Goal: Task Accomplishment & Management: Manage account settings

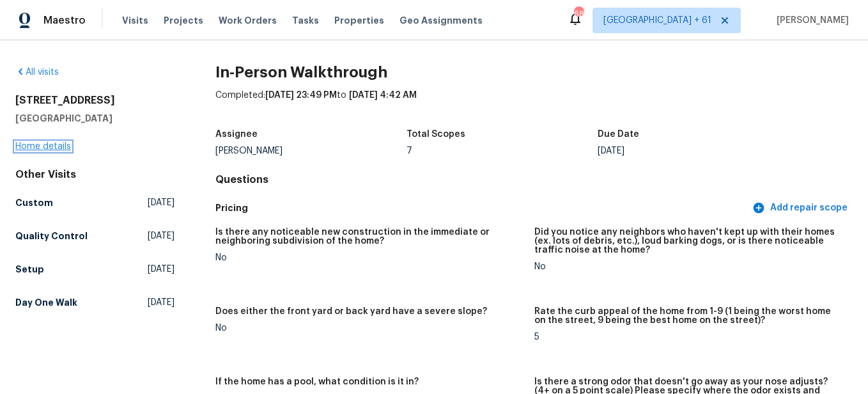
click at [52, 146] on link "Home details" at bounding box center [43, 146] width 56 height 9
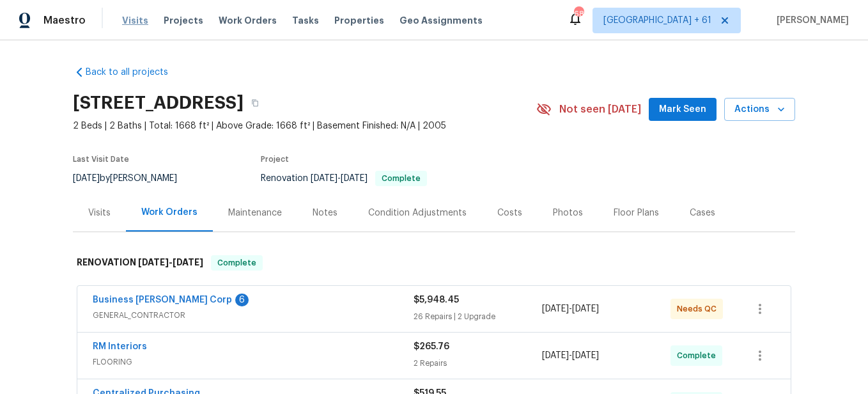
click at [137, 24] on span "Visits" at bounding box center [135, 20] width 26 height 13
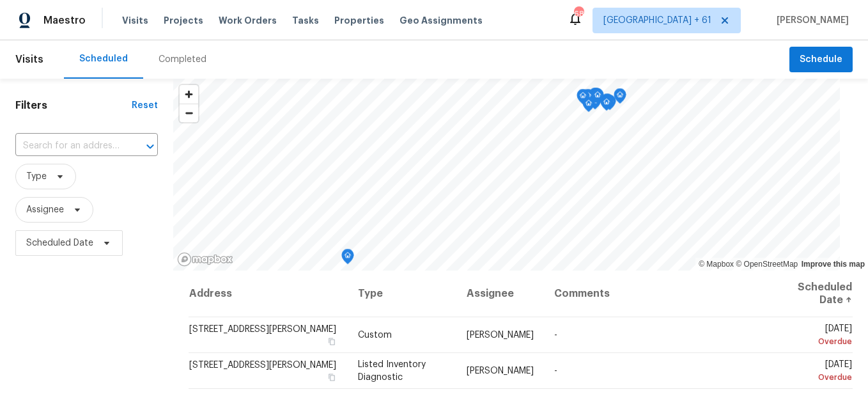
click at [174, 72] on div "Completed" at bounding box center [182, 59] width 79 height 38
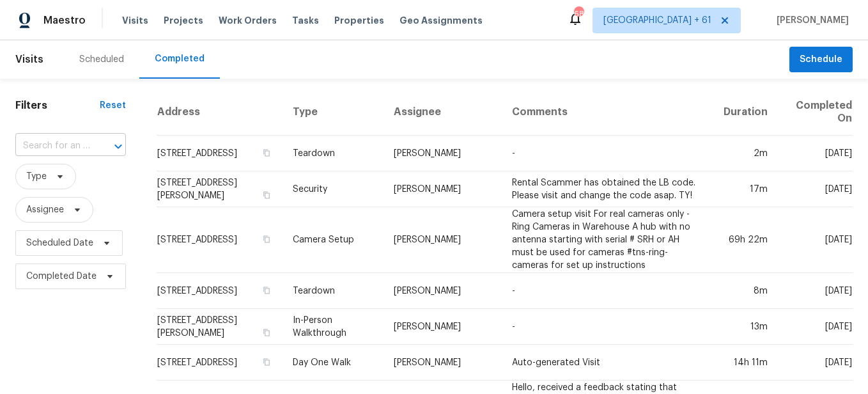
click at [80, 146] on input "text" at bounding box center [52, 146] width 75 height 20
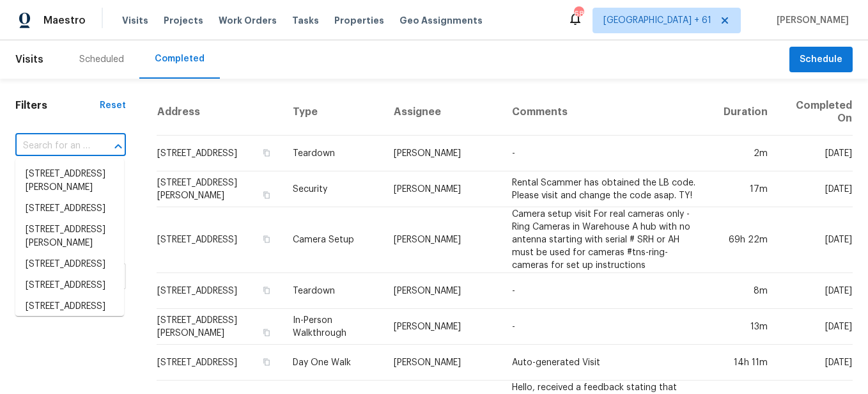
paste input "[STREET_ADDRESS]"
type input "[STREET_ADDRESS]"
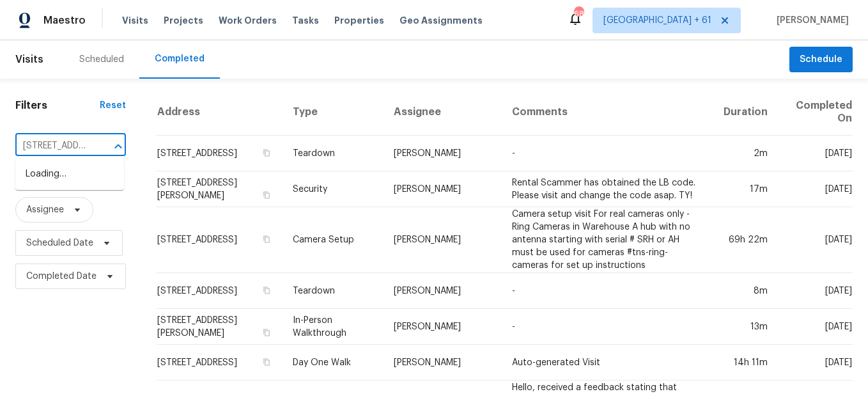
scroll to position [0, 123]
click at [75, 171] on li "[STREET_ADDRESS]" at bounding box center [69, 174] width 109 height 21
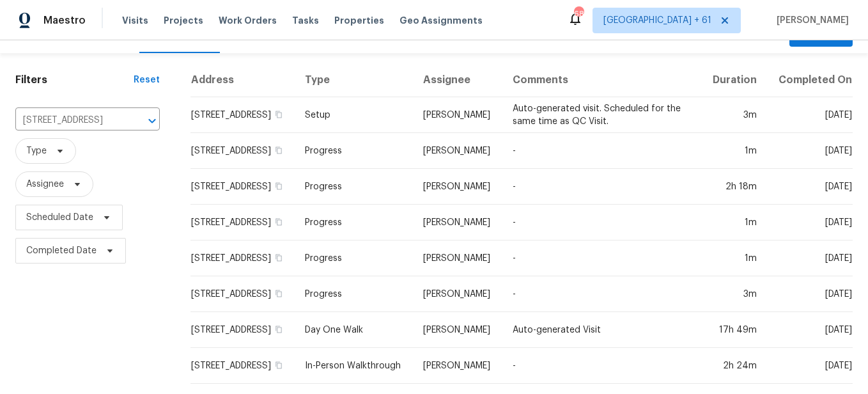
scroll to position [48, 0]
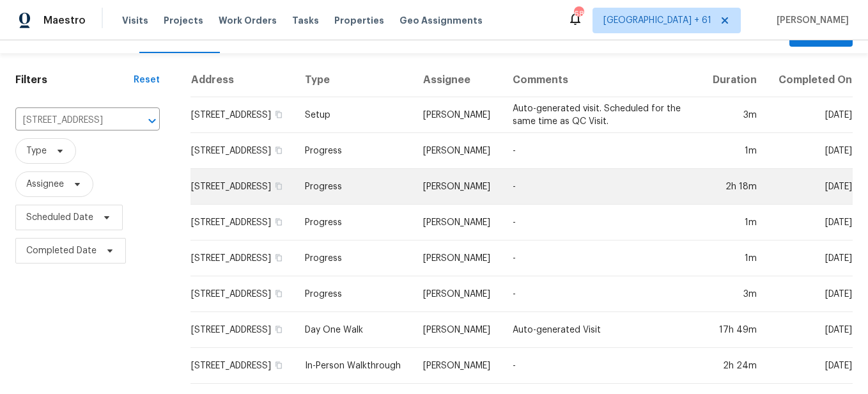
click at [353, 174] on td "Progress" at bounding box center [354, 187] width 118 height 36
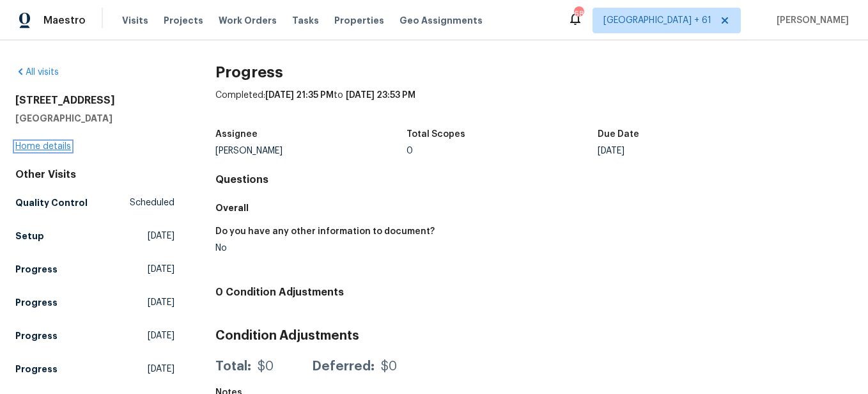
click at [37, 143] on link "Home details" at bounding box center [43, 146] width 56 height 9
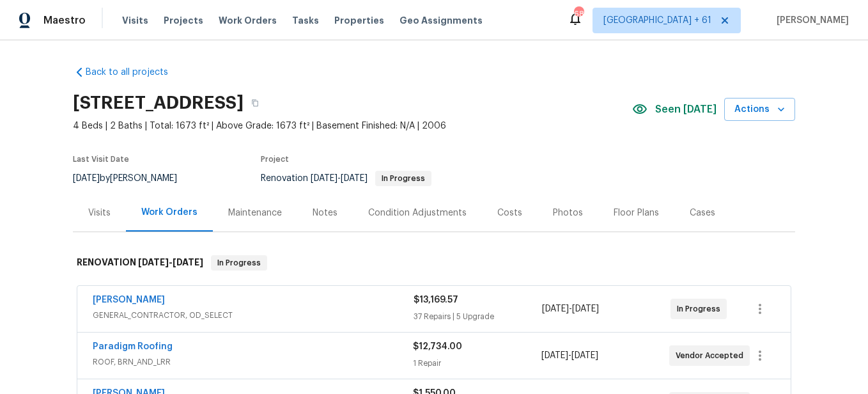
click at [553, 215] on div "Photos" at bounding box center [568, 212] width 30 height 13
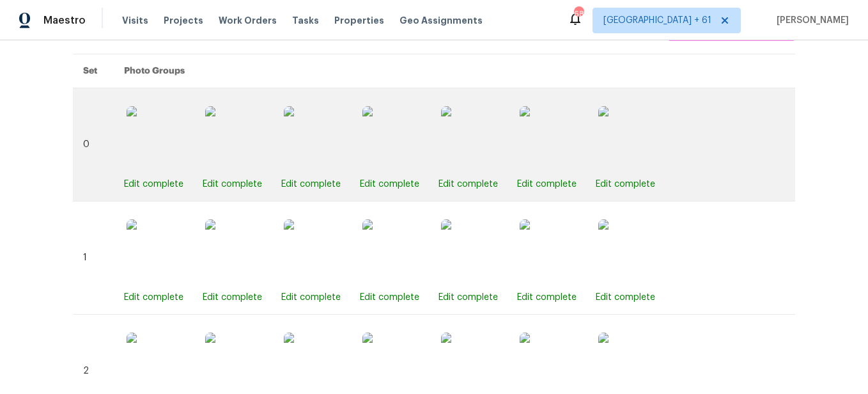
scroll to position [480, 0]
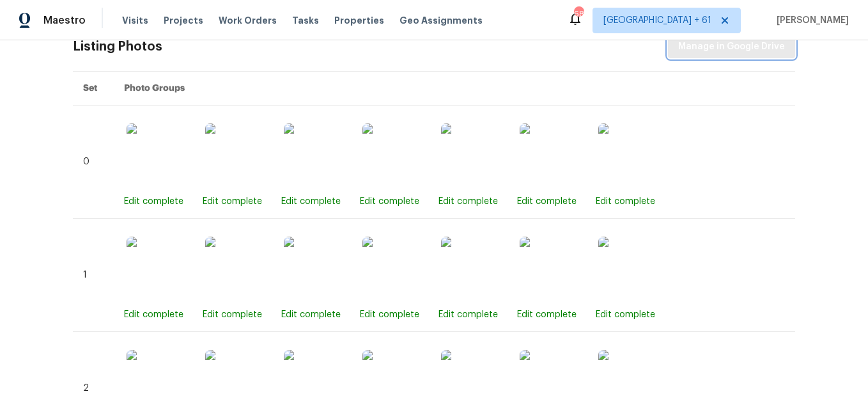
click at [709, 46] on span "Manage in Google Drive" at bounding box center [731, 47] width 107 height 16
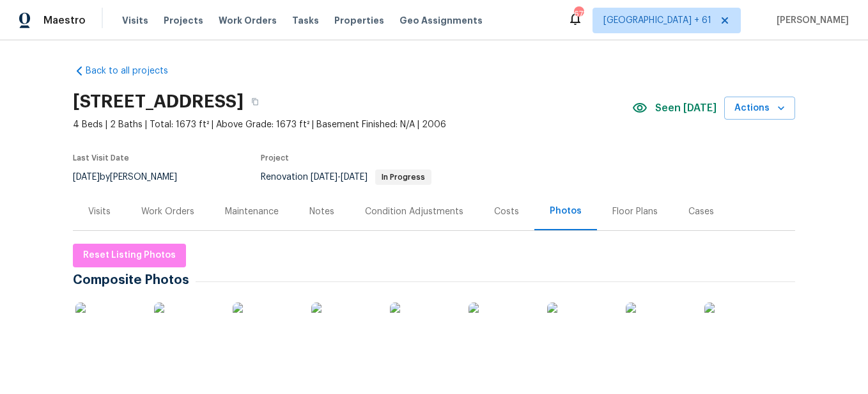
scroll to position [0, 0]
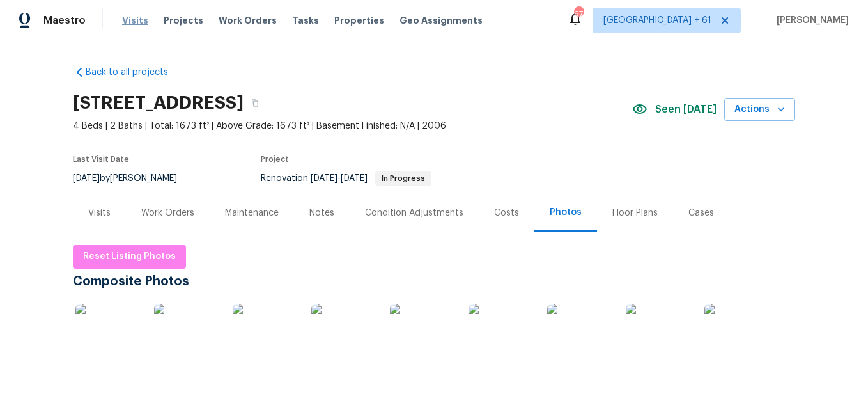
click at [128, 26] on span "Visits" at bounding box center [135, 20] width 26 height 13
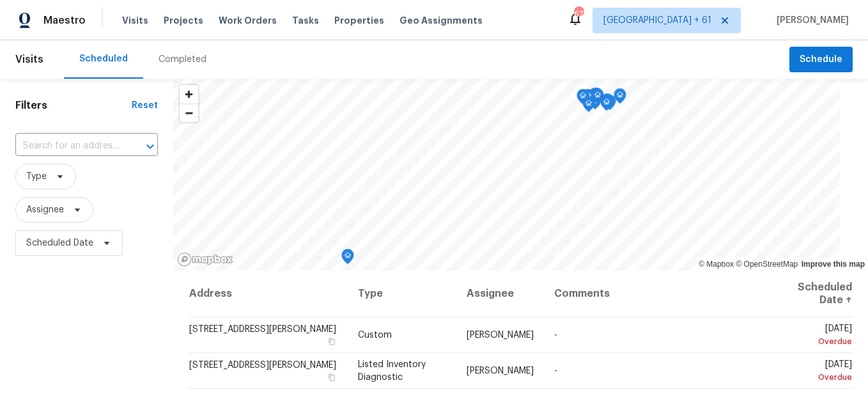
click at [192, 65] on div "Completed" at bounding box center [183, 59] width 48 height 13
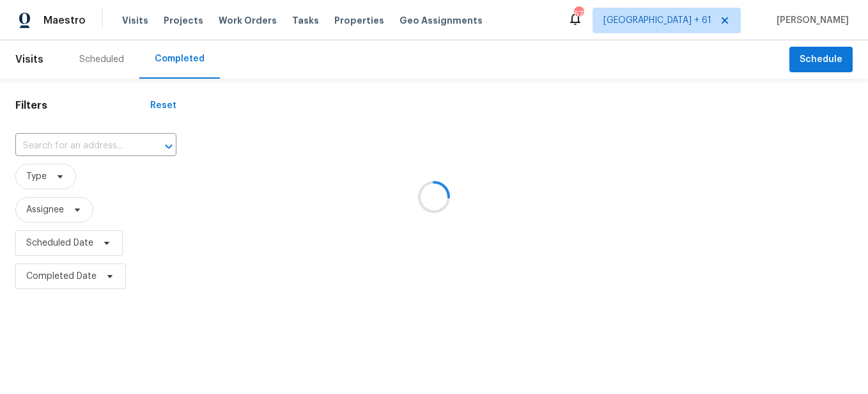
click at [89, 146] on div "​" at bounding box center [95, 146] width 161 height 20
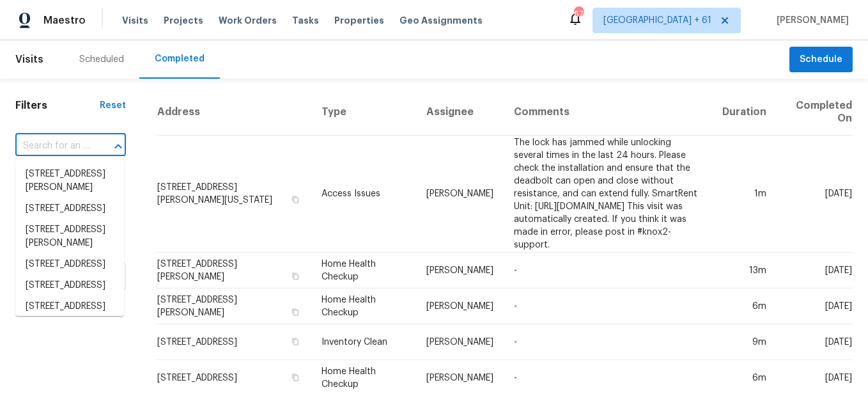
paste input "[STREET_ADDRESS][PERSON_NAME]"
type input "[STREET_ADDRESS][PERSON_NAME]"
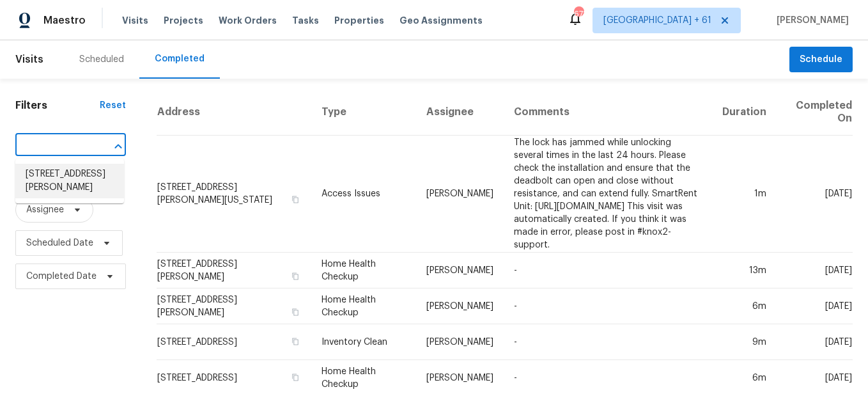
click at [95, 196] on li "[STREET_ADDRESS][PERSON_NAME]" at bounding box center [69, 181] width 109 height 35
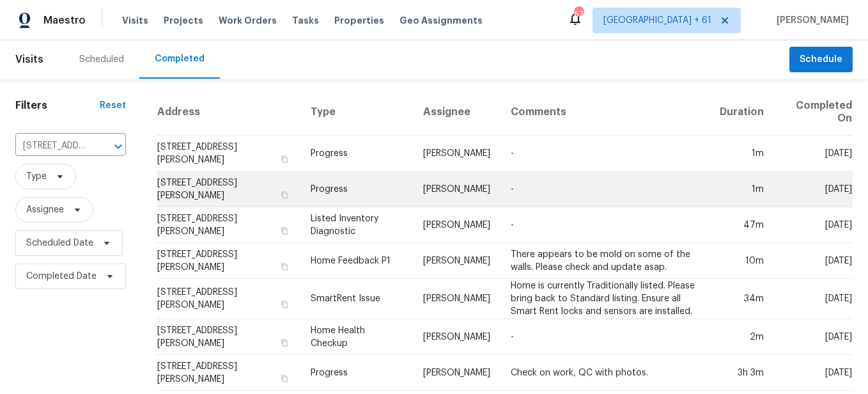
click at [320, 183] on td "Progress" at bounding box center [356, 189] width 112 height 36
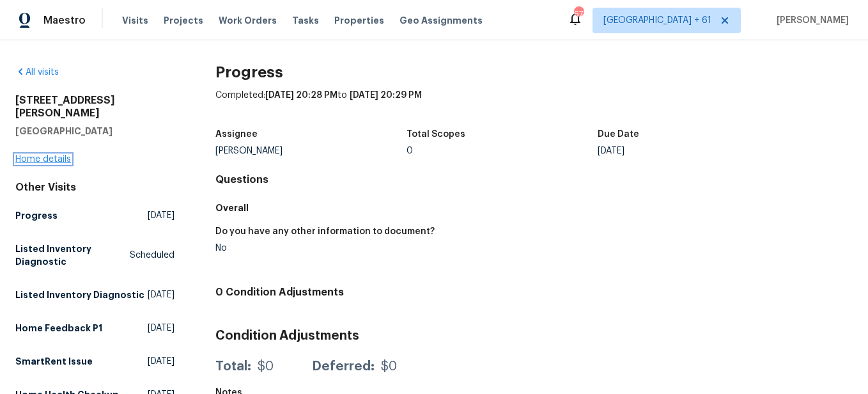
click at [63, 155] on link "Home details" at bounding box center [43, 159] width 56 height 9
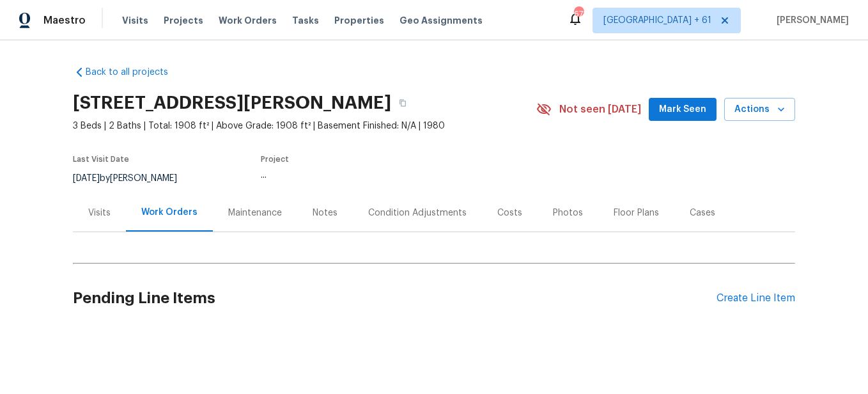
click at [569, 227] on div "Photos" at bounding box center [568, 213] width 61 height 38
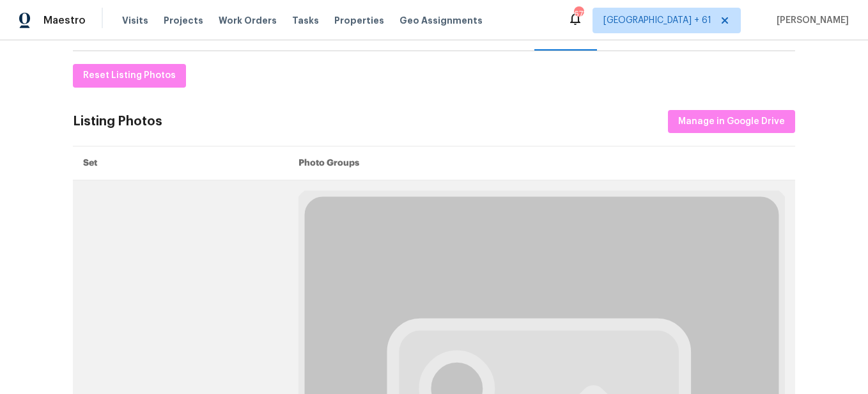
scroll to position [192, 0]
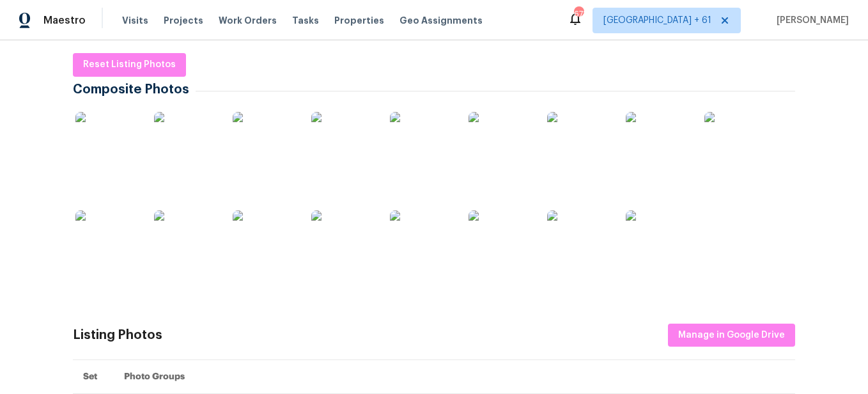
click at [720, 115] on img at bounding box center [736, 144] width 64 height 64
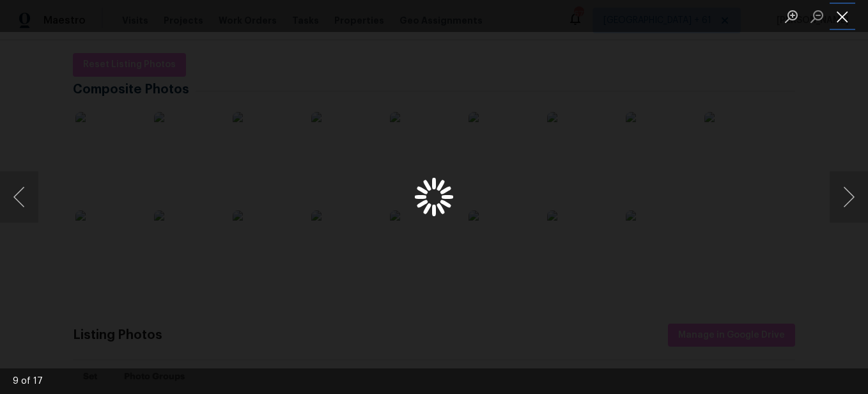
click at [846, 26] on button "Close lightbox" at bounding box center [843, 16] width 26 height 22
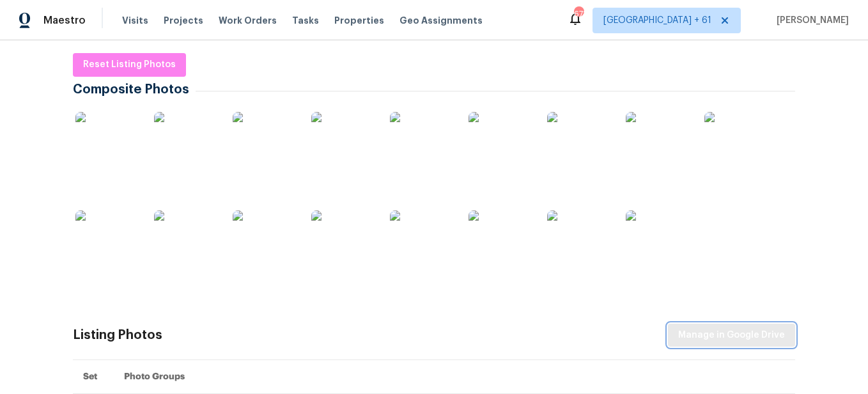
click at [760, 334] on span "Manage in Google Drive" at bounding box center [731, 335] width 107 height 16
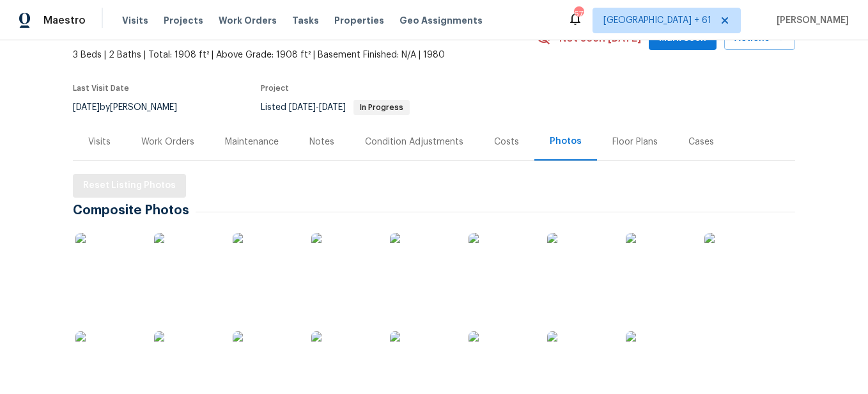
scroll to position [64, 0]
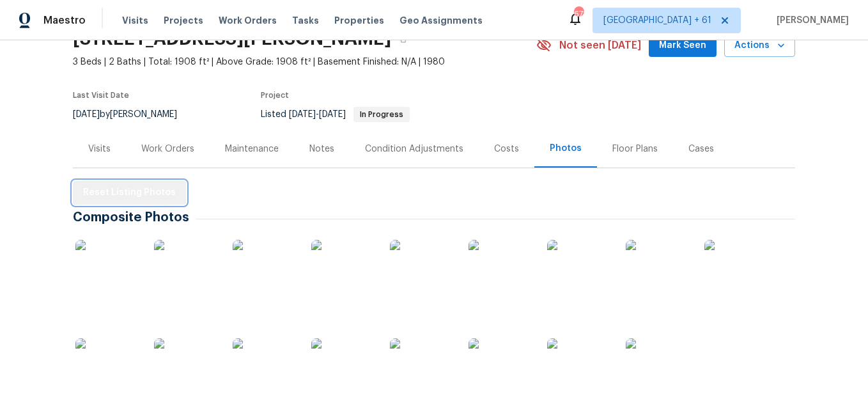
click at [133, 189] on span "Reset Listing Photos" at bounding box center [129, 193] width 93 height 16
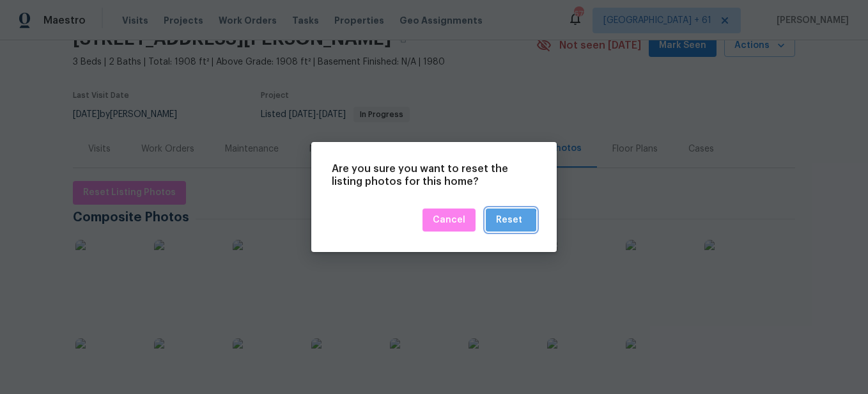
click at [511, 225] on div "Reset" at bounding box center [509, 220] width 26 height 16
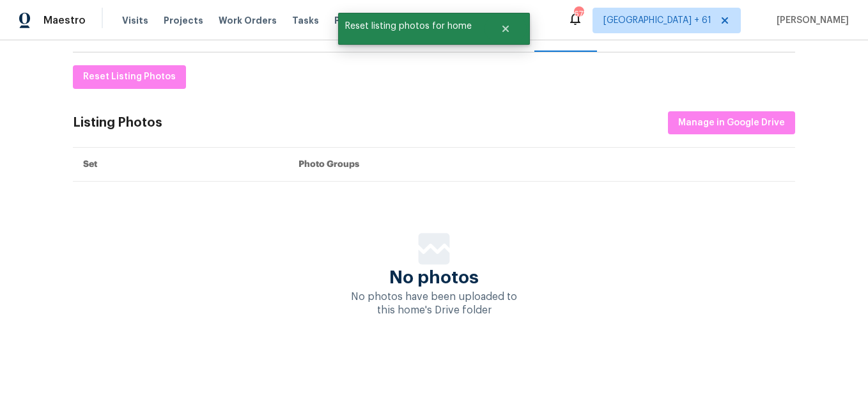
scroll to position [189, 0]
click at [680, 116] on span "Manage in Google Drive" at bounding box center [731, 123] width 107 height 16
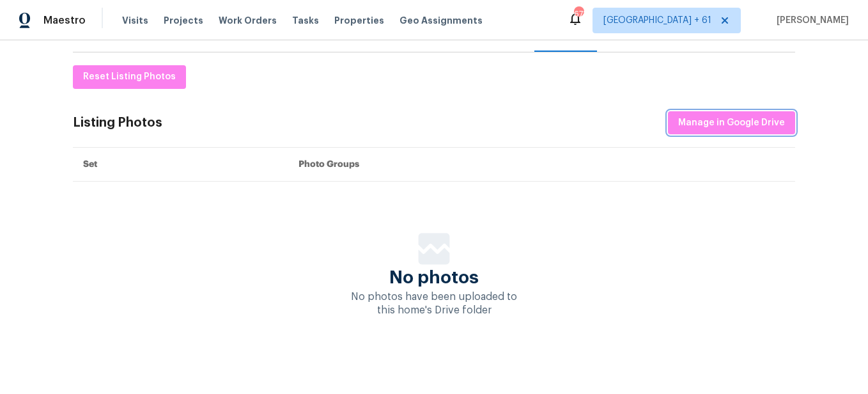
scroll to position [0, 0]
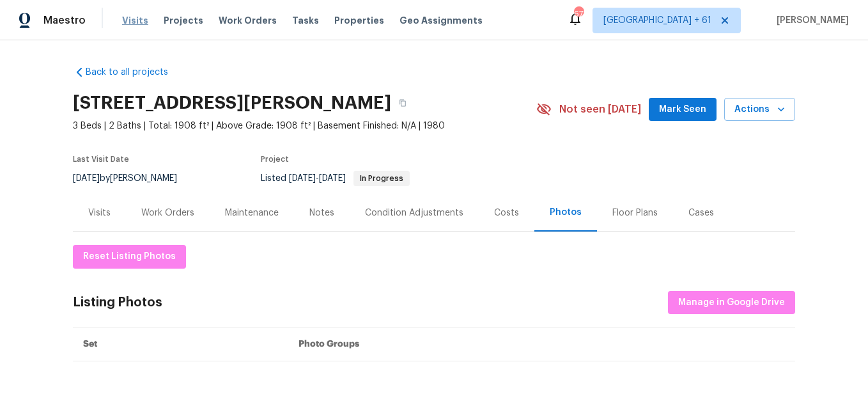
click at [130, 17] on span "Visits" at bounding box center [135, 20] width 26 height 13
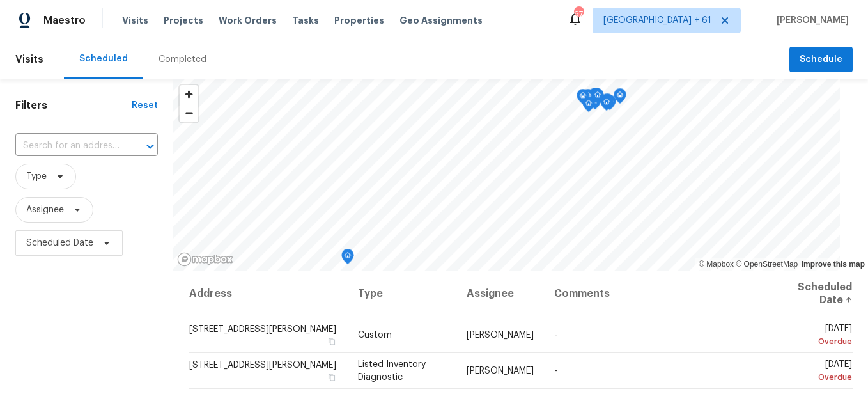
click at [180, 66] on div "Completed" at bounding box center [182, 59] width 79 height 38
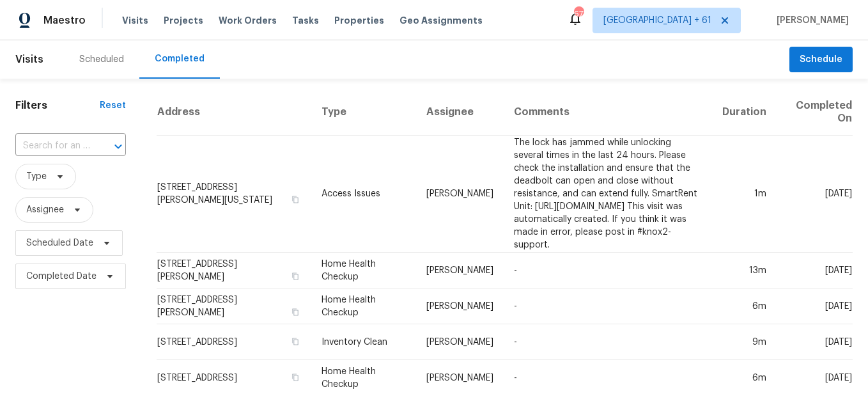
click at [93, 141] on div at bounding box center [109, 146] width 33 height 18
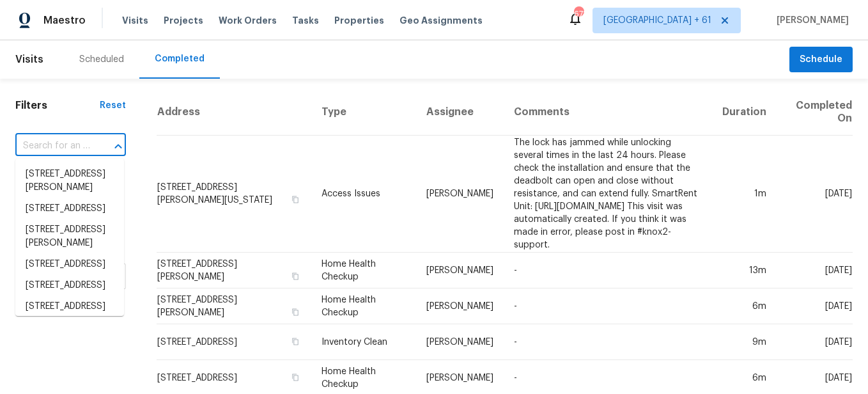
paste input "[STREET_ADDRESS]"
type input "[STREET_ADDRESS]"
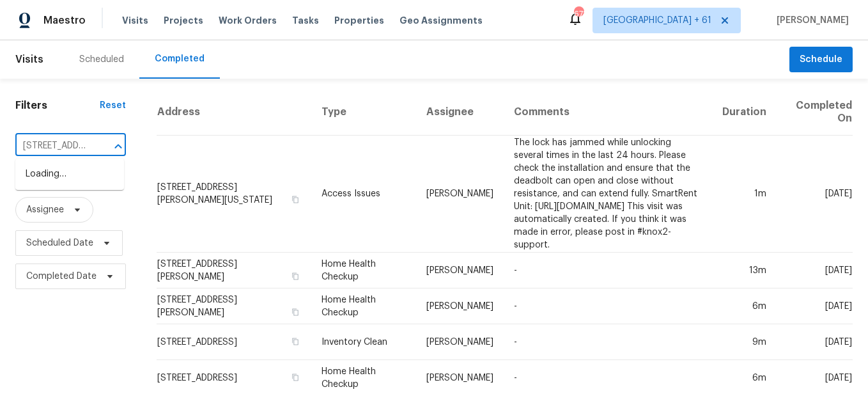
scroll to position [0, 98]
click at [88, 173] on li "[STREET_ADDRESS]" at bounding box center [69, 174] width 109 height 21
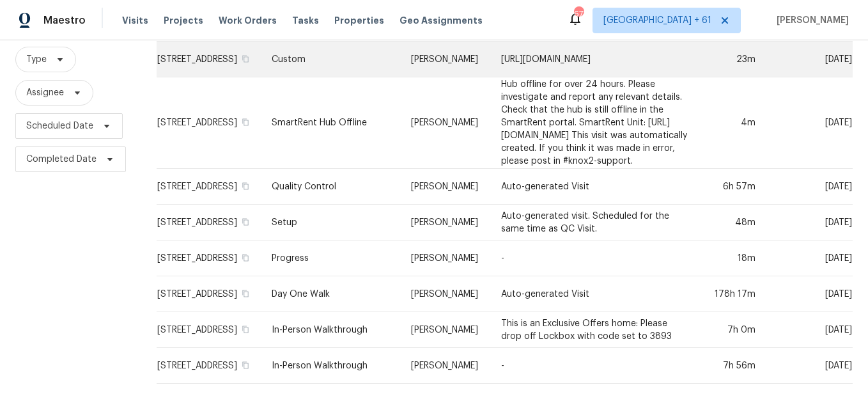
scroll to position [162, 0]
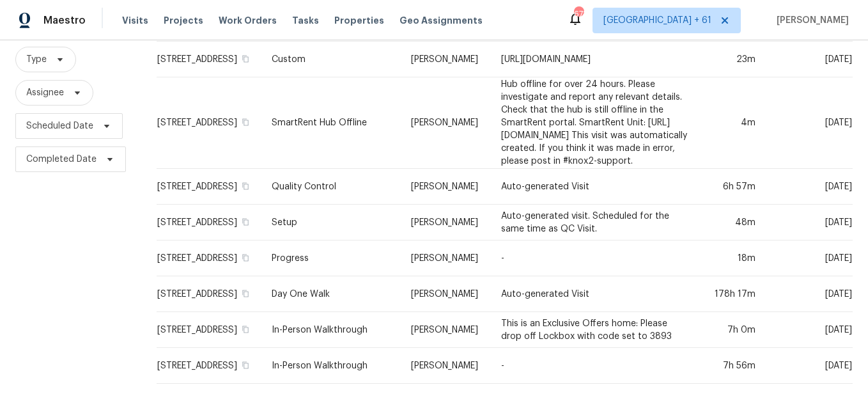
click at [292, 205] on td "Setup" at bounding box center [330, 223] width 139 height 36
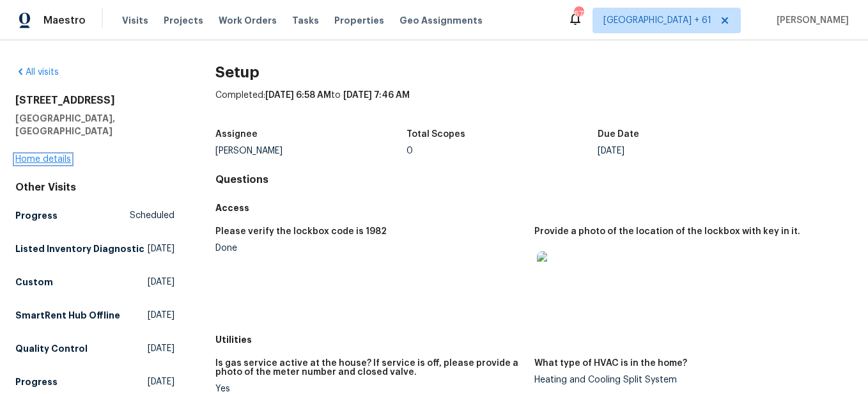
click at [54, 155] on link "Home details" at bounding box center [43, 159] width 56 height 9
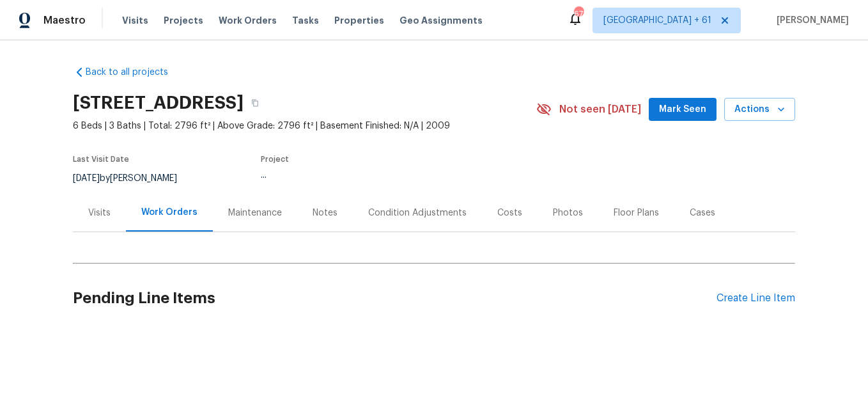
click at [553, 214] on div "Photos" at bounding box center [568, 212] width 30 height 13
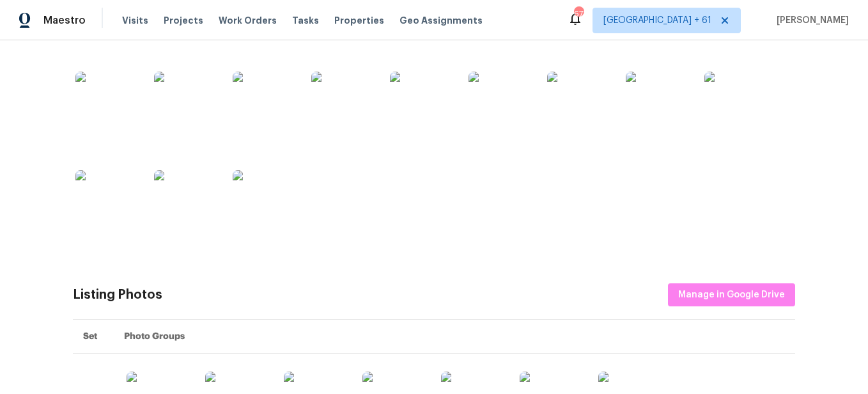
scroll to position [447, 0]
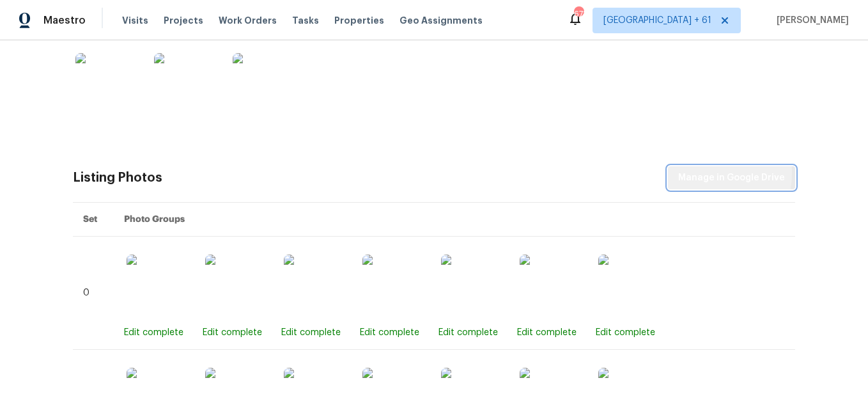
click at [697, 173] on span "Manage in Google Drive" at bounding box center [731, 178] width 107 height 16
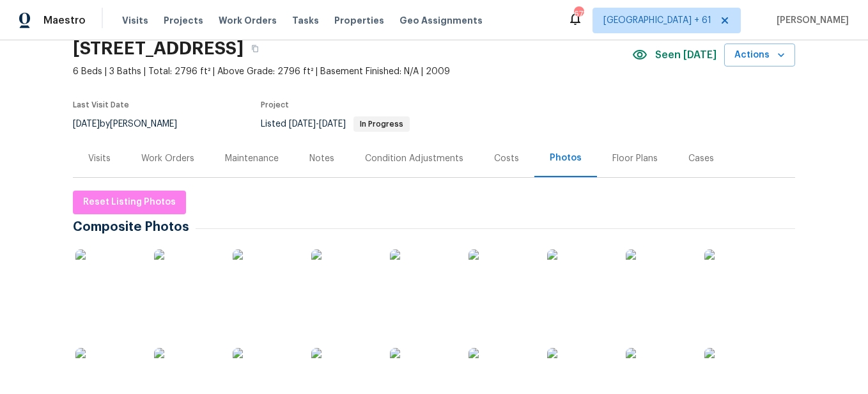
scroll to position [0, 0]
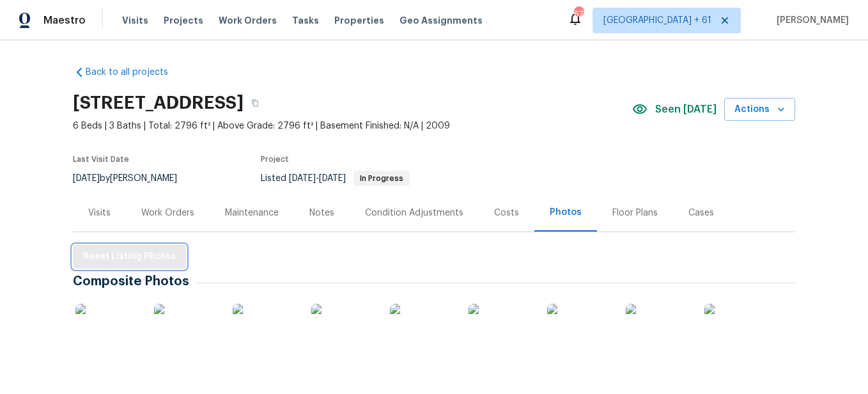
click at [132, 258] on span "Reset Listing Photos" at bounding box center [129, 257] width 93 height 16
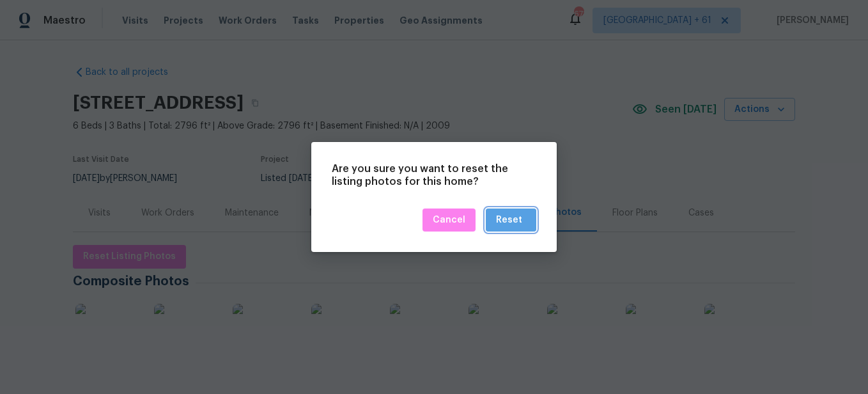
click at [515, 211] on button "Reset" at bounding box center [511, 220] width 50 height 24
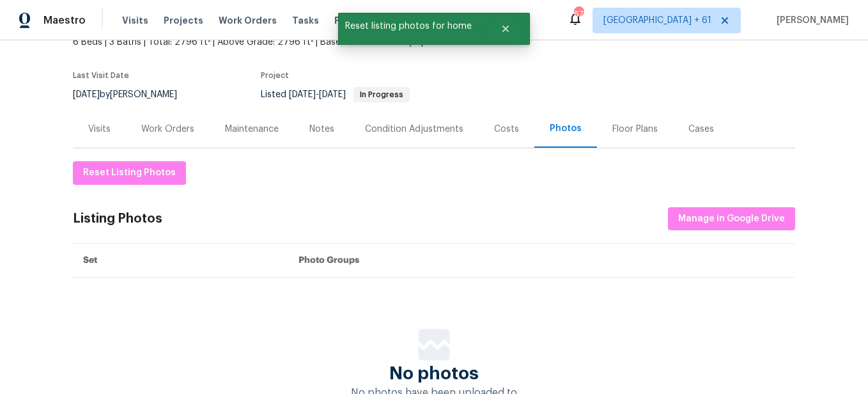
scroll to position [128, 0]
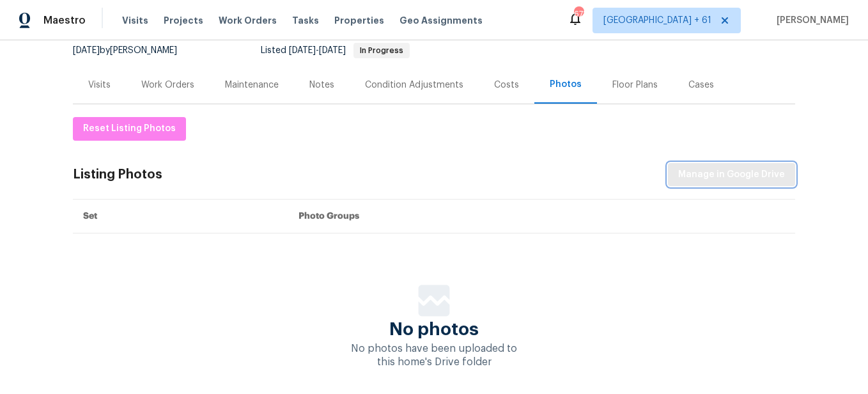
click at [705, 183] on button "Manage in Google Drive" at bounding box center [731, 175] width 127 height 24
